Goal: Find specific page/section: Find specific page/section

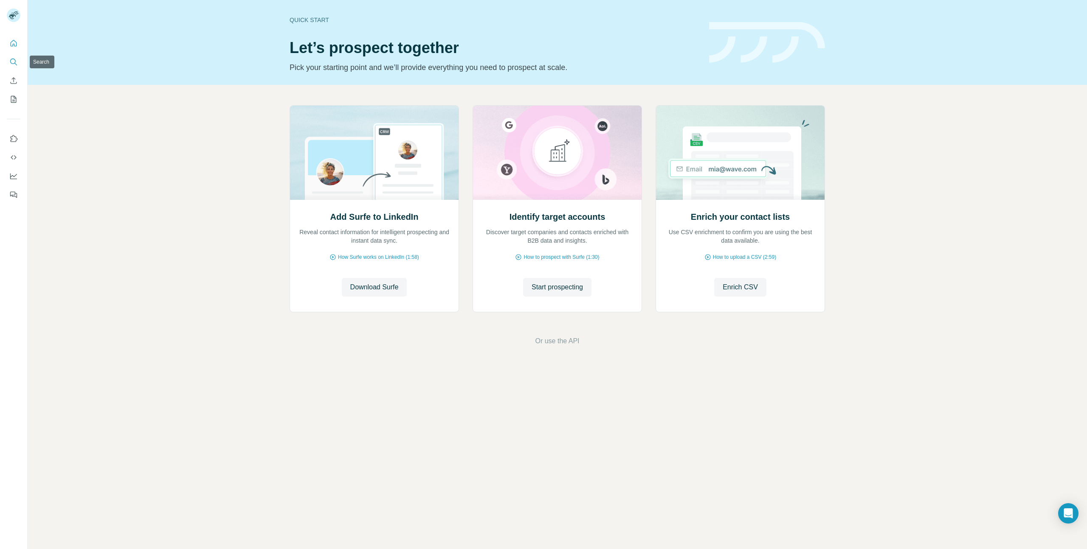
click at [16, 56] on button "Search" at bounding box center [14, 61] width 14 height 15
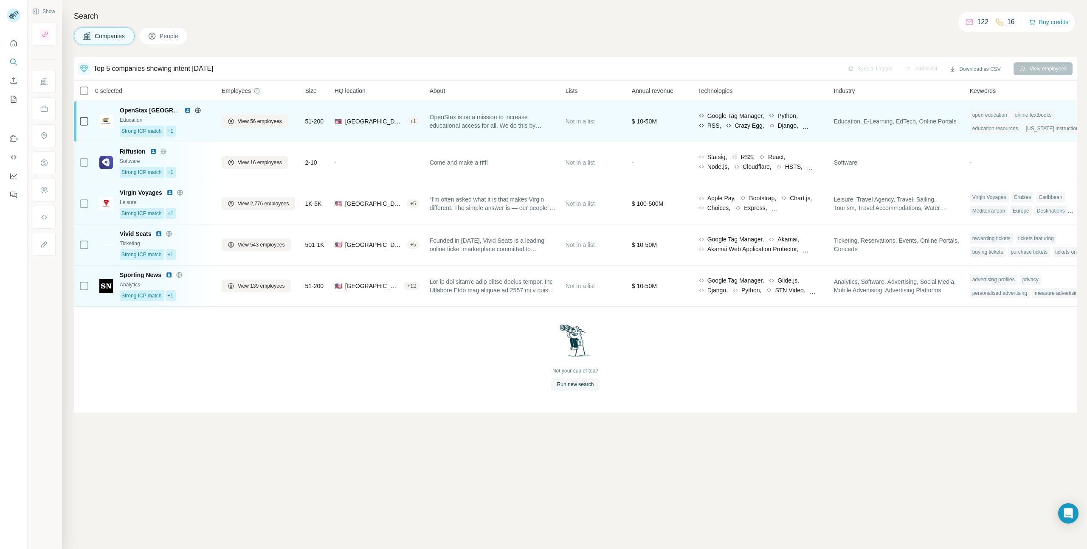
click at [196, 133] on div "Strong ICP match +1" at bounding box center [166, 131] width 92 height 11
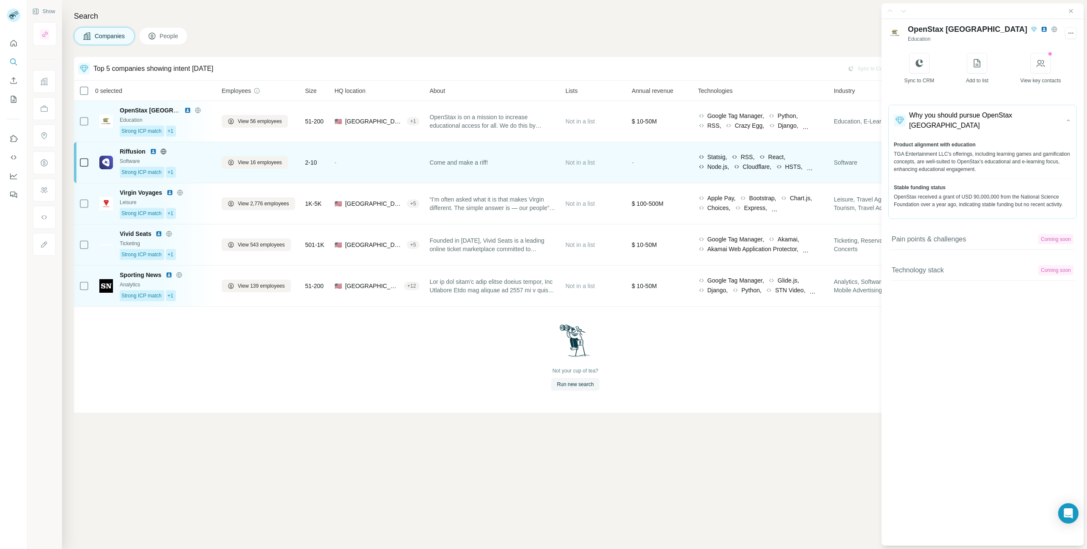
click at [199, 172] on div "Strong ICP match +1" at bounding box center [166, 172] width 92 height 11
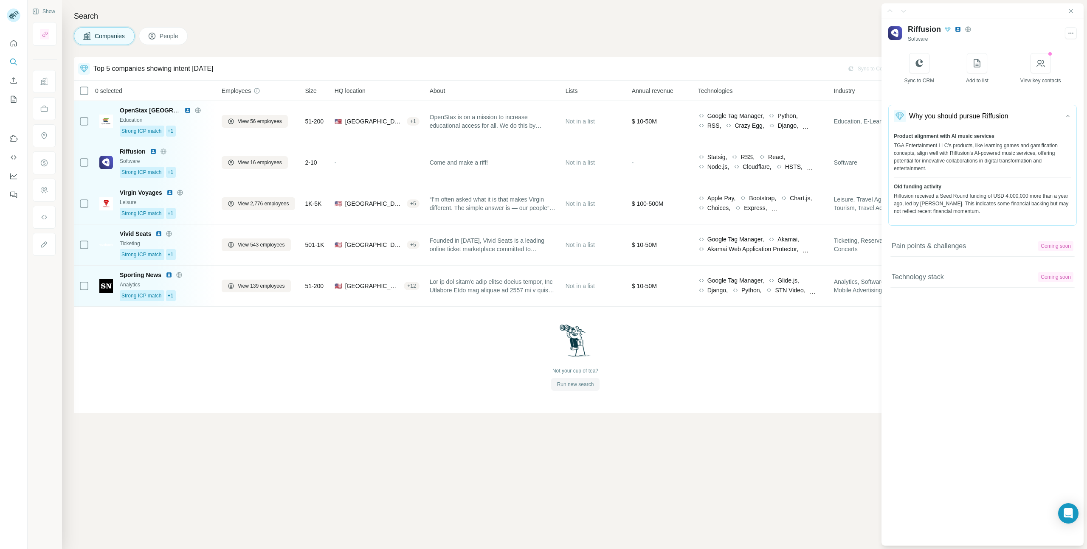
click at [568, 384] on span "Run new search" at bounding box center [575, 385] width 37 height 8
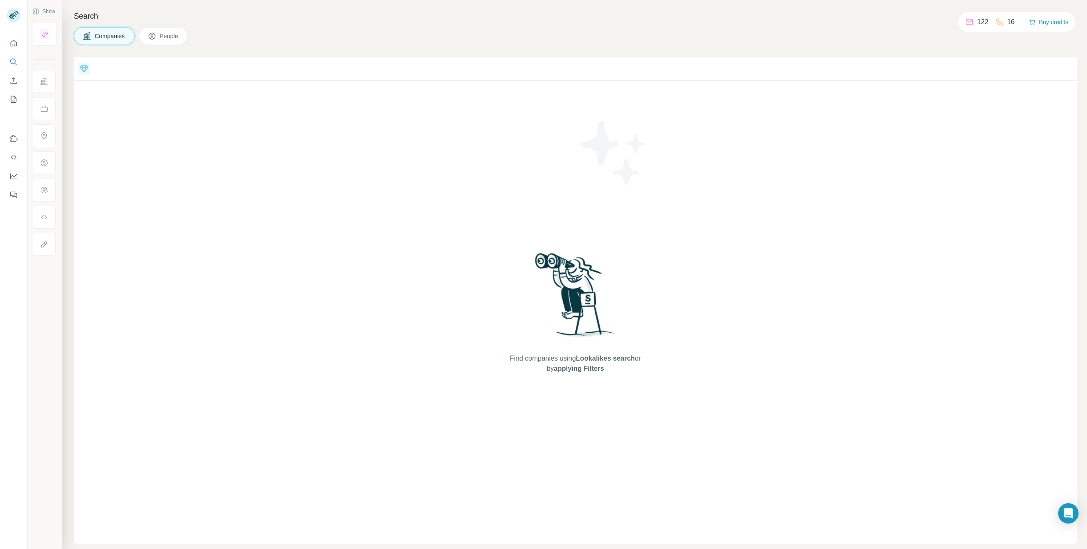
click at [422, 312] on div "Top 5 companies showing intent [DATE] Find companies using Lookalikes search or…" at bounding box center [575, 300] width 1003 height 487
click at [316, 258] on div "Top 5 companies showing intent [DATE] Find companies using Lookalikes search or…" at bounding box center [575, 300] width 1003 height 487
click at [83, 68] on icon at bounding box center [84, 69] width 10 height 10
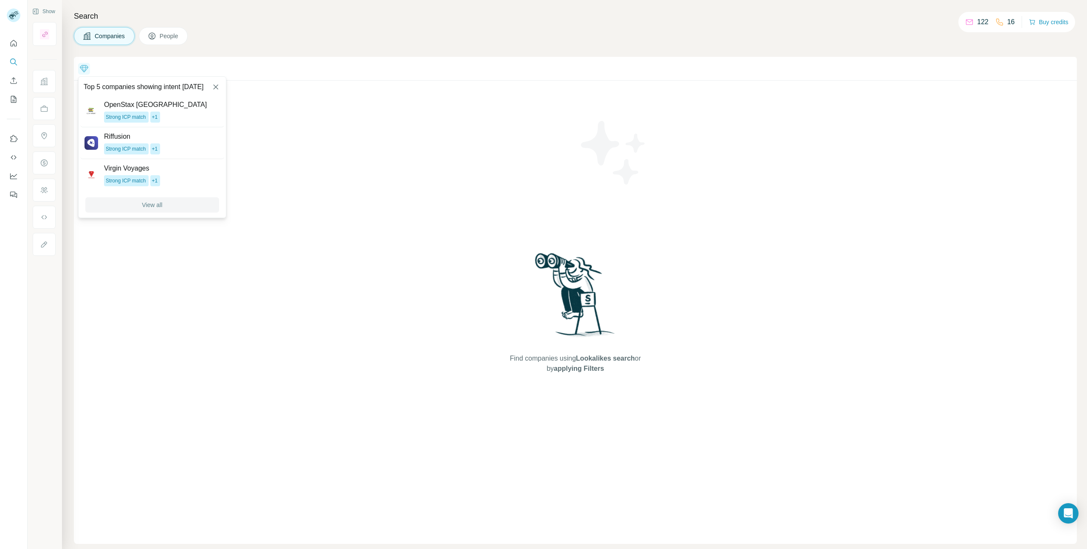
click at [155, 200] on button "View all" at bounding box center [152, 204] width 134 height 15
